Goal: Task Accomplishment & Management: Manage account settings

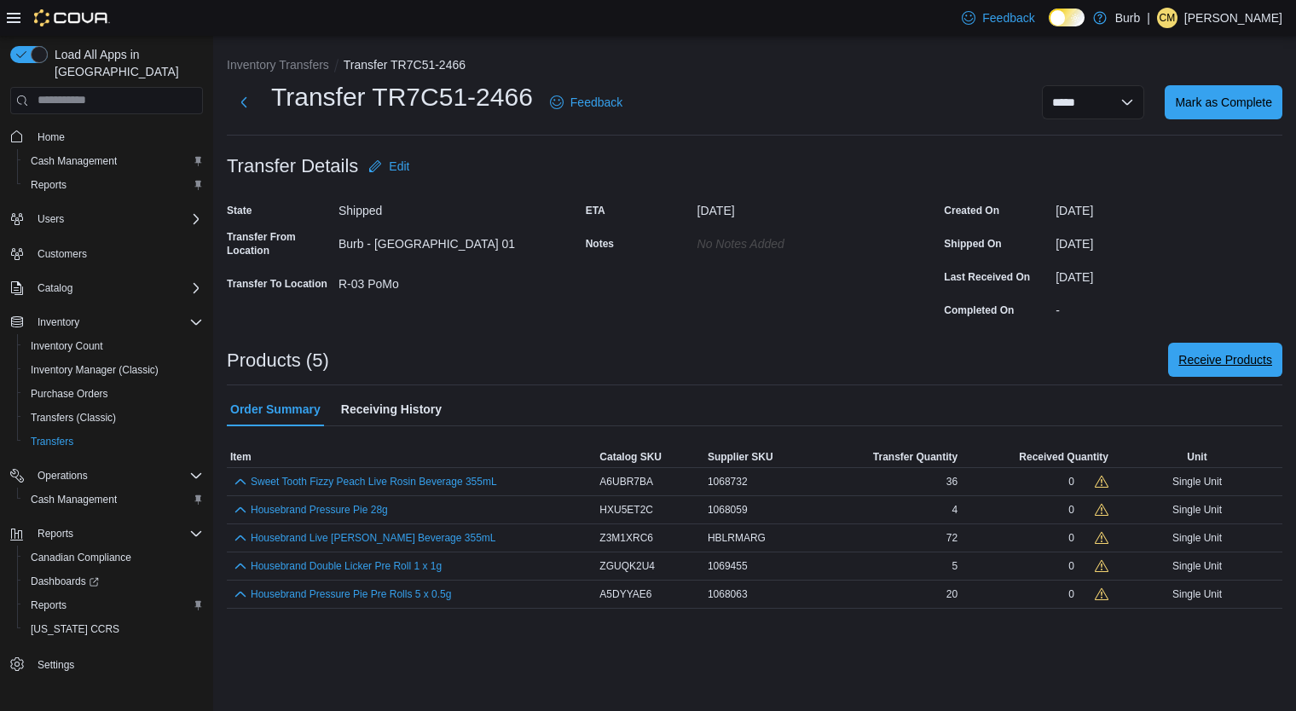
click at [1212, 361] on span "Receive Products" at bounding box center [1225, 359] width 94 height 17
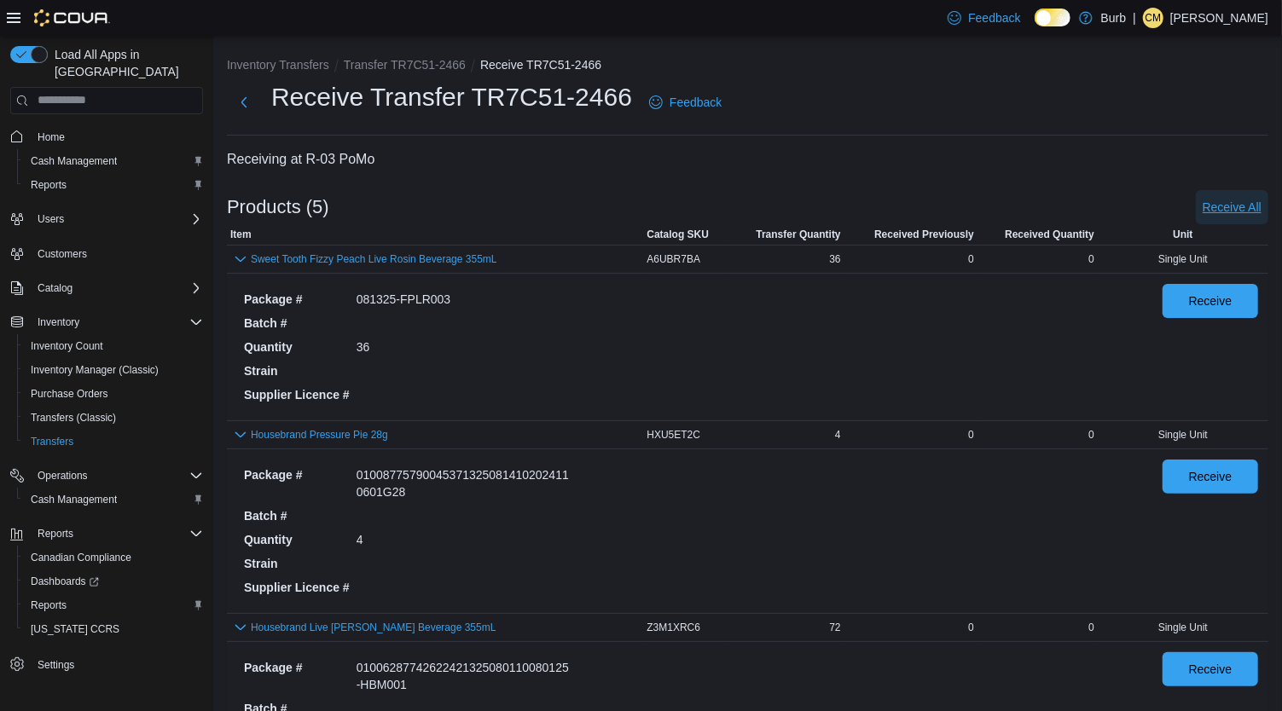
click at [1239, 193] on span "Receive All" at bounding box center [1231, 207] width 59 height 34
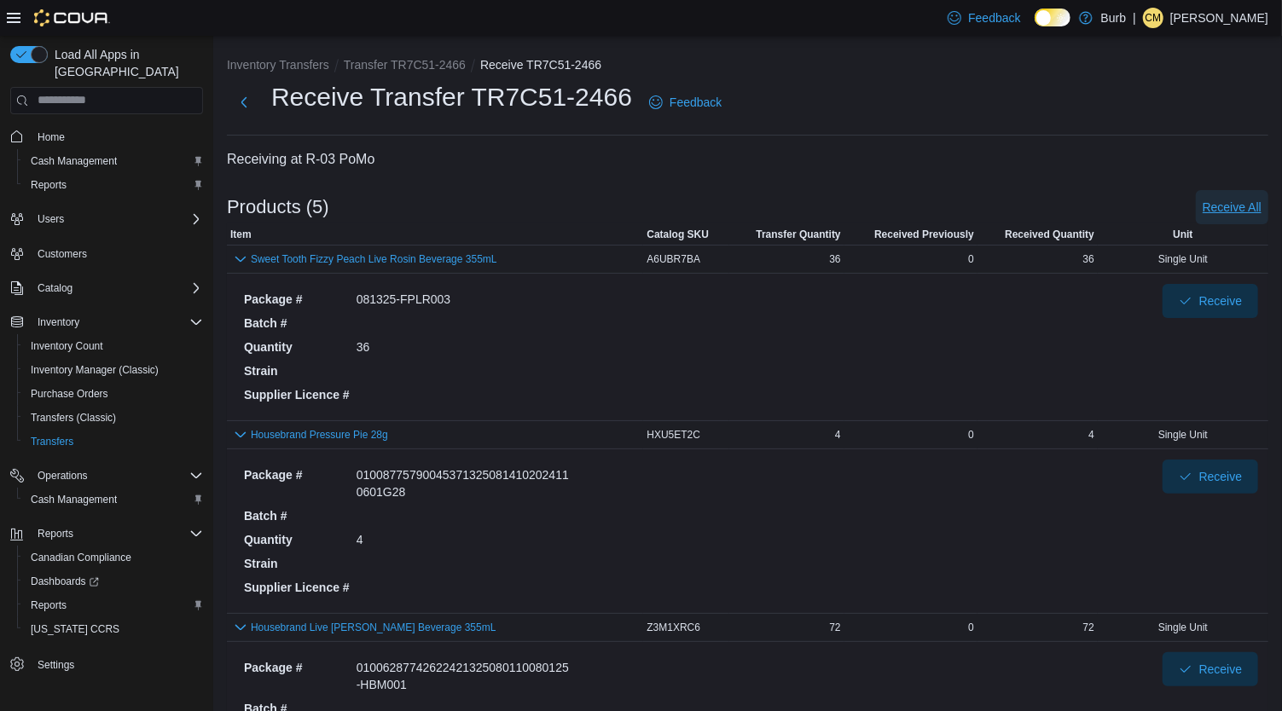
scroll to position [523, 0]
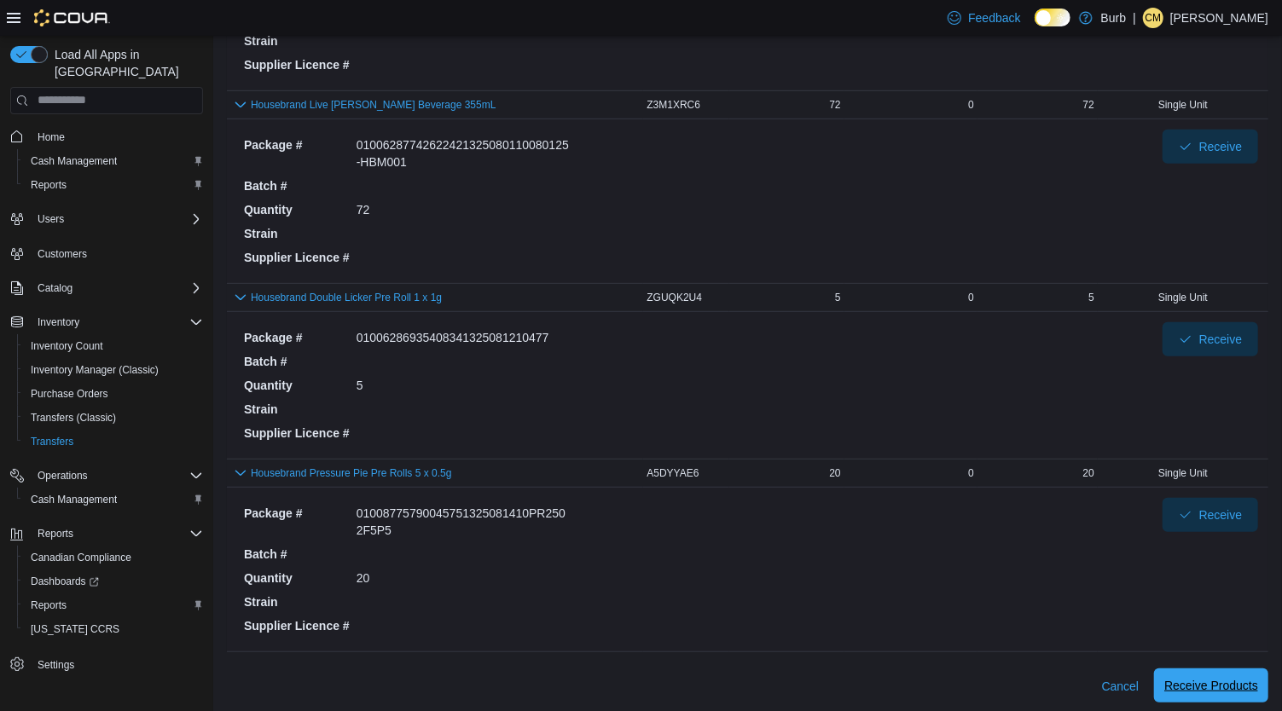
click at [1188, 697] on span "Receive Products" at bounding box center [1211, 686] width 94 height 34
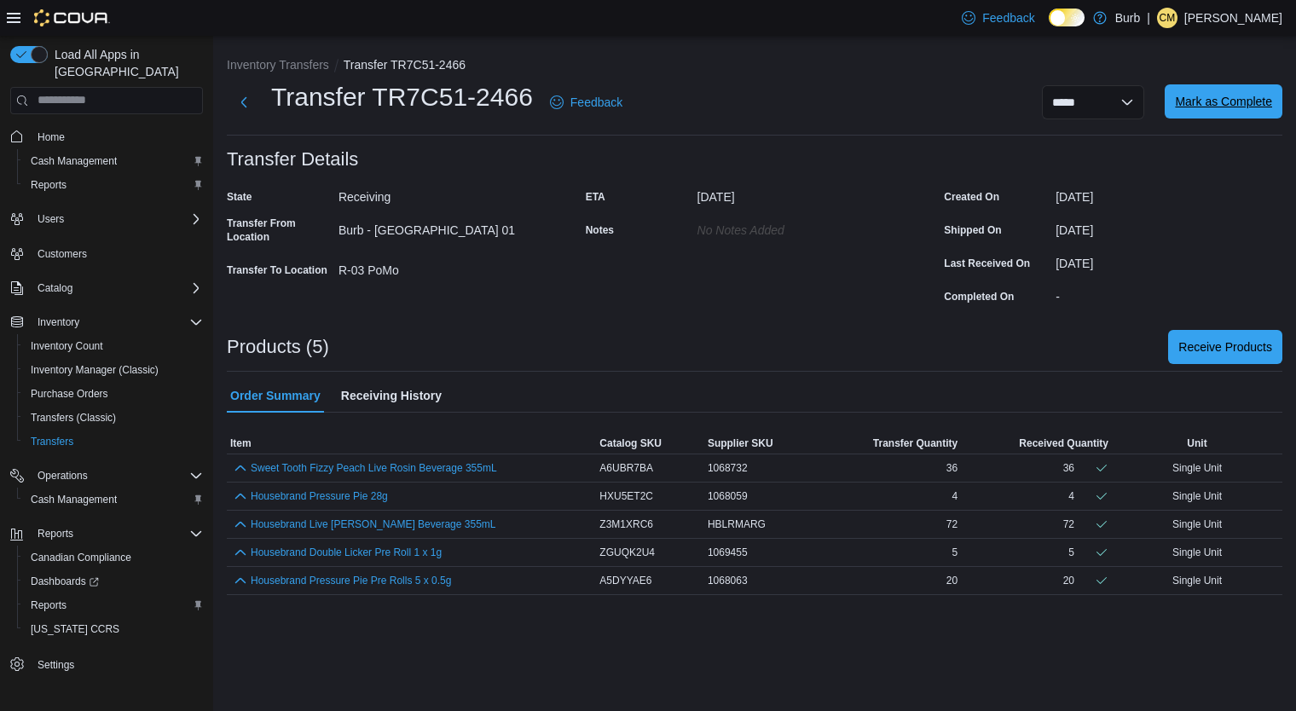
click at [1235, 105] on span "Mark as Complete" at bounding box center [1223, 101] width 97 height 17
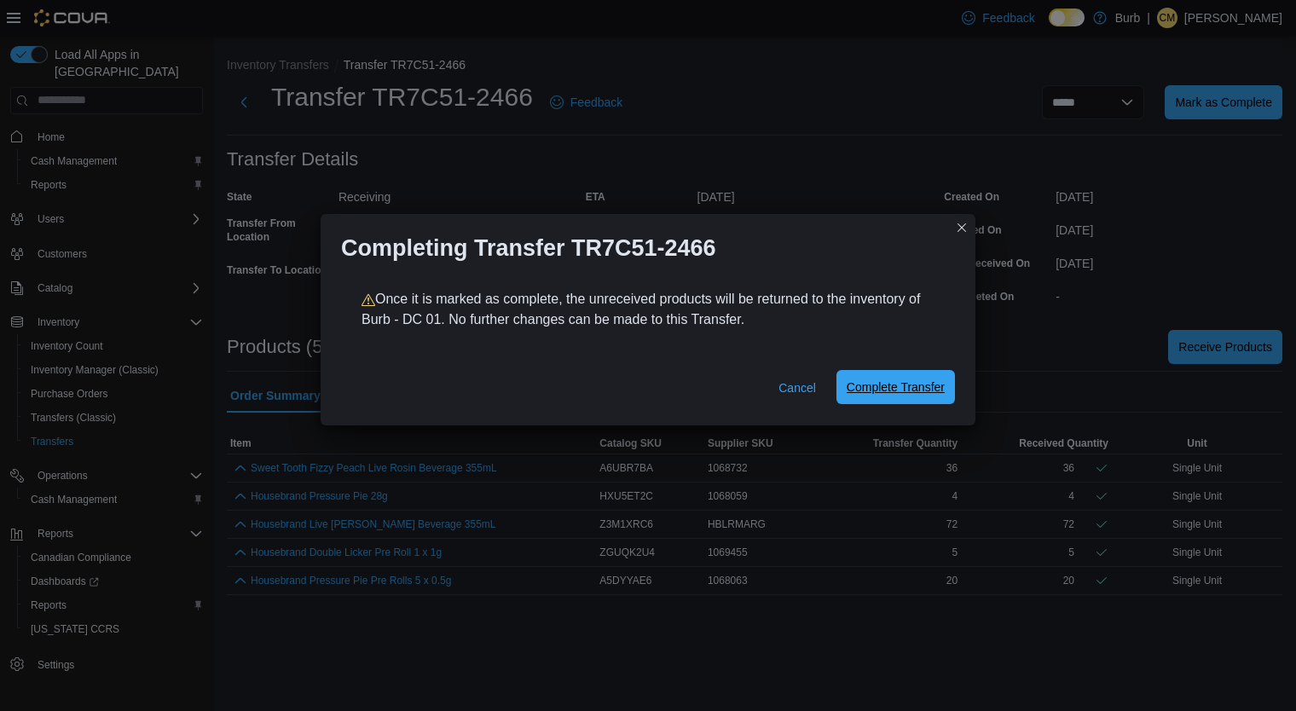
click at [914, 402] on span "Complete Transfer" at bounding box center [896, 387] width 98 height 34
